Goal: Task Accomplishment & Management: Complete application form

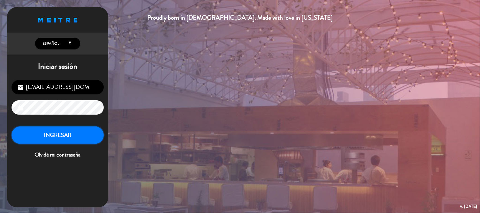
click at [49, 135] on button "INGRESAR" at bounding box center [58, 135] width 92 height 18
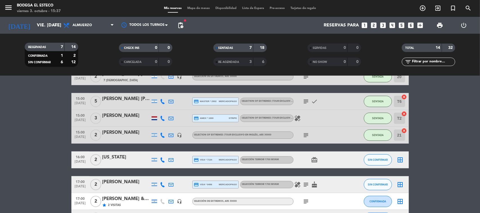
scroll to position [79, 0]
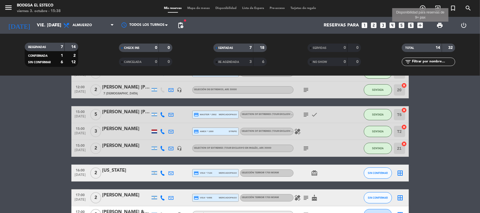
click at [419, 24] on icon "add_box" at bounding box center [419, 25] width 7 height 7
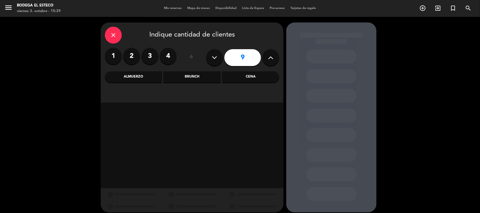
click at [131, 52] on label "2" at bounding box center [131, 56] width 17 height 17
click at [148, 78] on div "Almuerzo" at bounding box center [133, 76] width 57 height 11
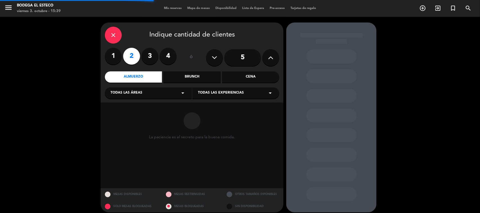
click at [161, 92] on div "Todas las áreas arrow_drop_down" at bounding box center [148, 92] width 87 height 11
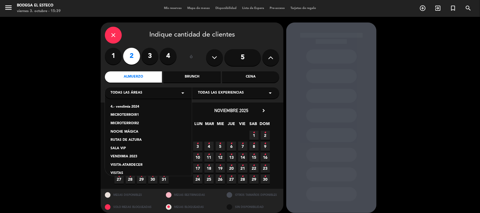
click at [76, 129] on div "close Indique cantidad de clientes 1 2 3 4 ó 5 Almuerzo Brunch Cena Todas las á…" at bounding box center [240, 118] width 480 height 202
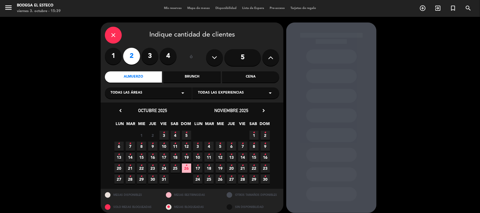
click at [163, 135] on icon "•" at bounding box center [164, 132] width 2 height 9
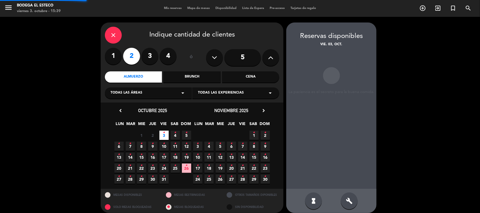
scroll to position [5, 0]
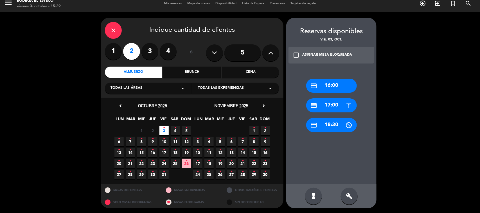
click at [334, 85] on div "credit_card 16:00" at bounding box center [331, 86] width 51 height 14
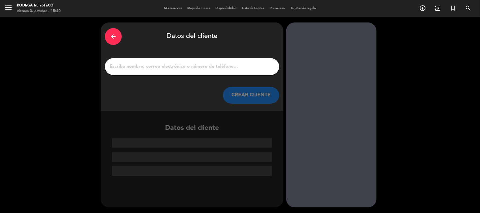
click at [211, 69] on input "1" at bounding box center [192, 67] width 166 height 8
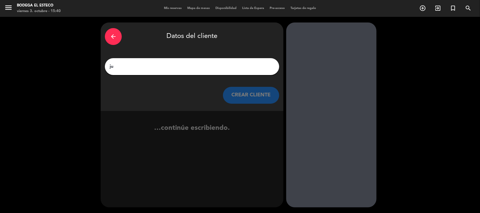
type input "j"
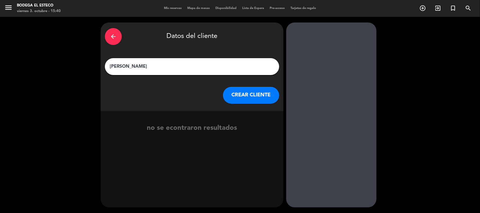
type input "[PERSON_NAME]"
click at [248, 92] on button "CREAR CLIENTE" at bounding box center [251, 95] width 56 height 17
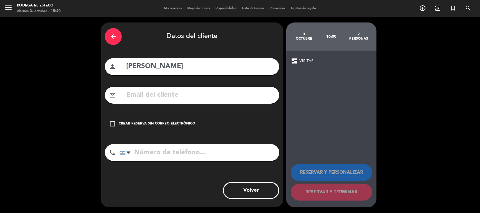
click at [217, 79] on div "arrow_back Datos del cliente person [PERSON_NAME] mail_outline check_box_outlin…" at bounding box center [192, 114] width 183 height 185
click at [218, 92] on input "text" at bounding box center [200, 95] width 149 height 12
type input "j"
click at [111, 123] on icon "check_box_outline_blank" at bounding box center [112, 124] width 7 height 7
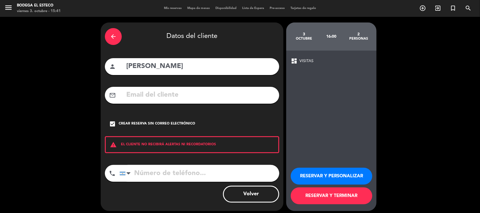
click at [172, 177] on input "tel" at bounding box center [199, 173] width 160 height 17
type input "2213501150"
click at [313, 173] on button "RESERVAR Y PERSONALIZAR" at bounding box center [331, 176] width 81 height 17
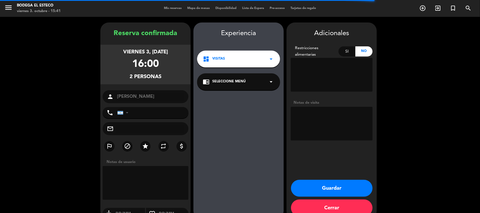
type input "[PHONE_NUMBER]"
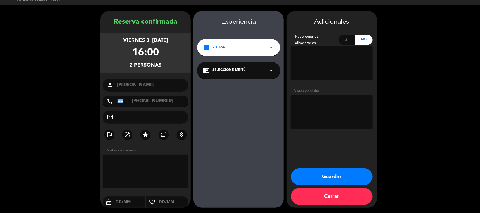
click at [252, 66] on div "chrome_reader_mode Seleccione Menú arrow_drop_down" at bounding box center [238, 70] width 83 height 17
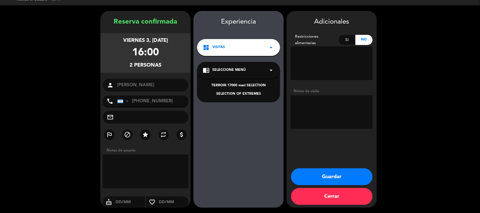
click at [248, 88] on div "TERROIR 17000 masl SELECTION" at bounding box center [239, 86] width 72 height 6
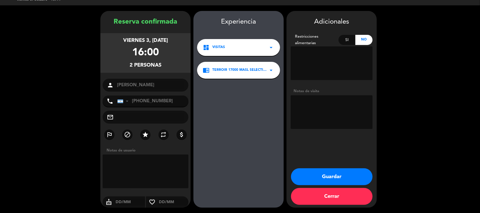
click at [266, 66] on div "chrome_reader_mode TERROIR 17000 masl SELECTION arrow_drop_down" at bounding box center [238, 70] width 83 height 17
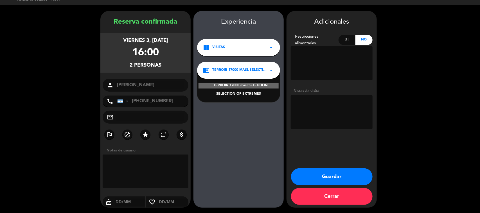
click at [253, 91] on div "SELECTION OF EXTREMES" at bounding box center [239, 94] width 72 height 6
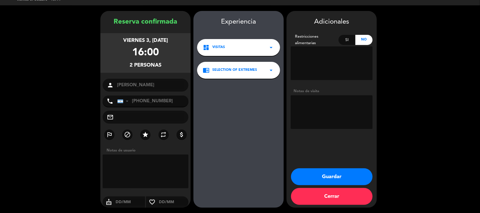
click at [302, 96] on textarea at bounding box center [332, 112] width 82 height 34
click at [310, 103] on textarea at bounding box center [332, 112] width 82 height 34
click at [298, 103] on textarea at bounding box center [332, 112] width 82 height 34
type textarea "Pagado"
click at [334, 181] on button "Guardar" at bounding box center [331, 176] width 81 height 17
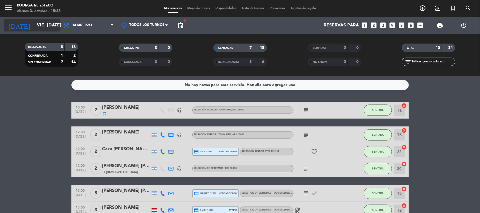
click at [45, 25] on input "vie. [DATE]" at bounding box center [63, 25] width 59 height 11
